Goal: Task Accomplishment & Management: Manage account settings

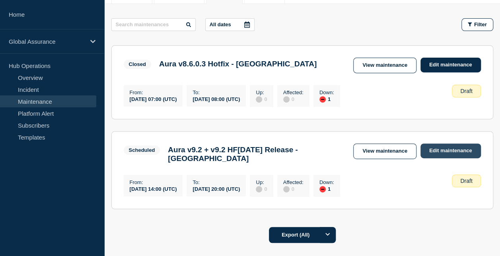
click at [439, 150] on link "Edit maintenance" at bounding box center [451, 151] width 60 height 15
click at [41, 101] on link "Maintenance" at bounding box center [48, 102] width 96 height 12
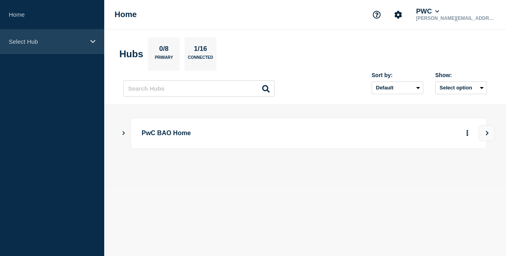
click at [79, 46] on div "Select Hub" at bounding box center [52, 41] width 104 height 24
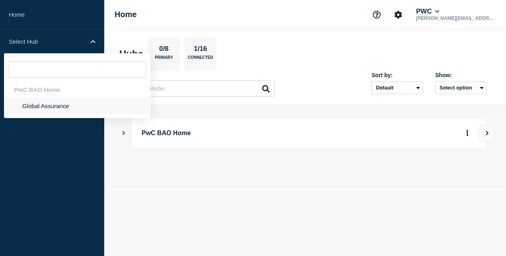
click at [57, 106] on li "Global Assurance" at bounding box center [77, 106] width 146 height 16
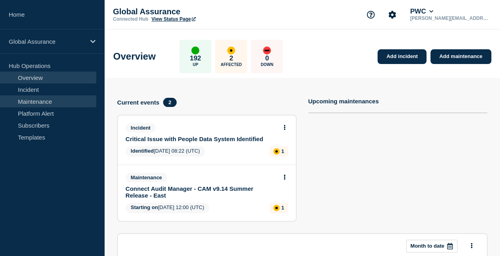
click at [57, 106] on link "Maintenance" at bounding box center [48, 102] width 96 height 12
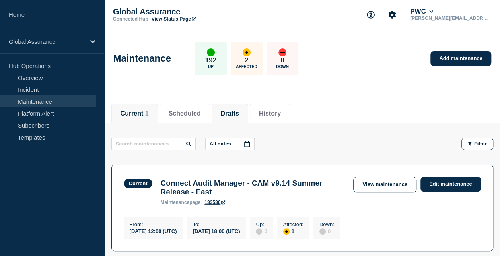
click at [248, 113] on li "Drafts" at bounding box center [230, 113] width 37 height 19
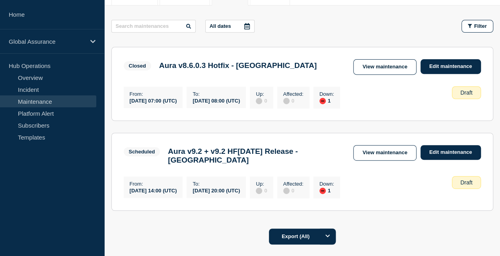
scroll to position [183, 0]
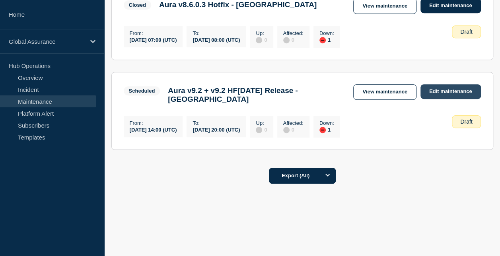
click at [429, 89] on link "Edit maintenance" at bounding box center [451, 91] width 60 height 15
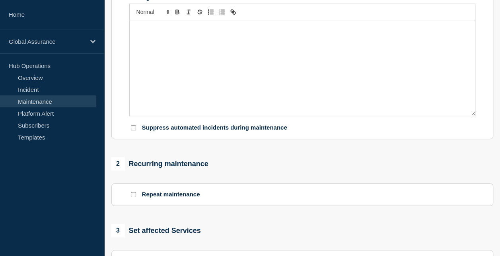
type input "Aura v9.2 + v9.2 HF[DATE] Release - [GEOGRAPHIC_DATA]"
type input "[DATE]"
type input "14:00"
type input "[DATE]"
type input "20:00"
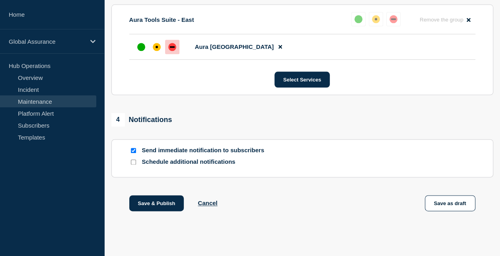
scroll to position [453, 0]
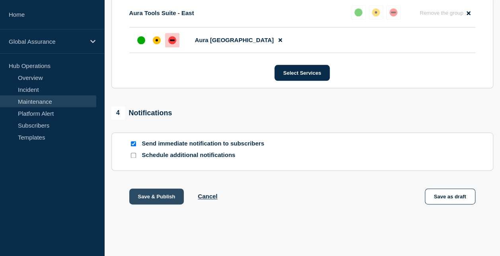
click at [162, 200] on button "Save & Publish" at bounding box center [156, 197] width 55 height 16
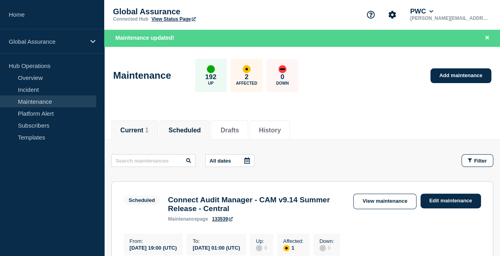
click at [146, 132] on button "Current 1" at bounding box center [135, 130] width 28 height 7
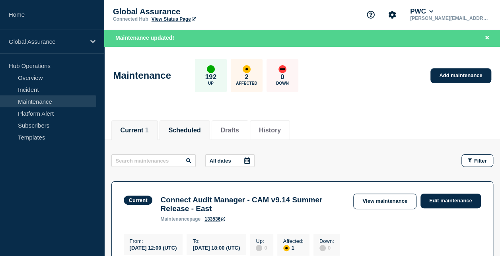
click at [185, 133] on button "Scheduled" at bounding box center [185, 130] width 32 height 7
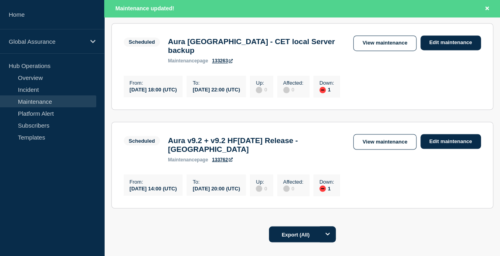
scroll to position [637, 0]
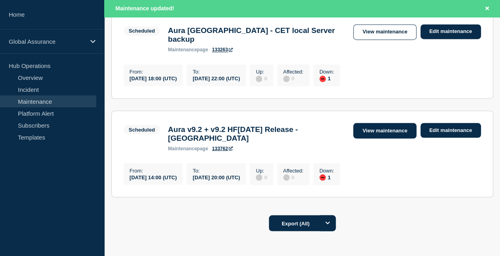
click at [390, 138] on link "View maintenance" at bounding box center [384, 131] width 63 height 16
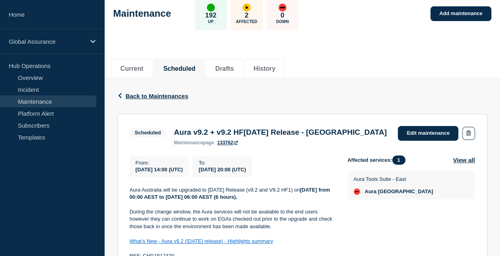
scroll to position [80, 0]
